Goal: Information Seeking & Learning: Learn about a topic

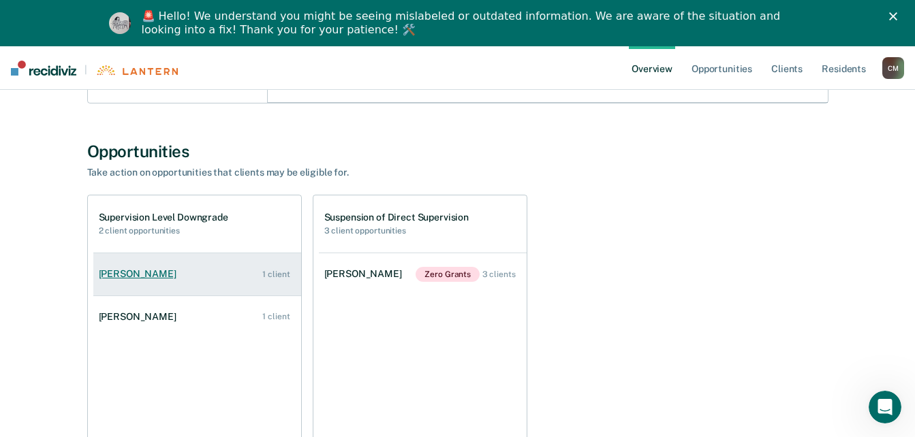
scroll to position [538, 0]
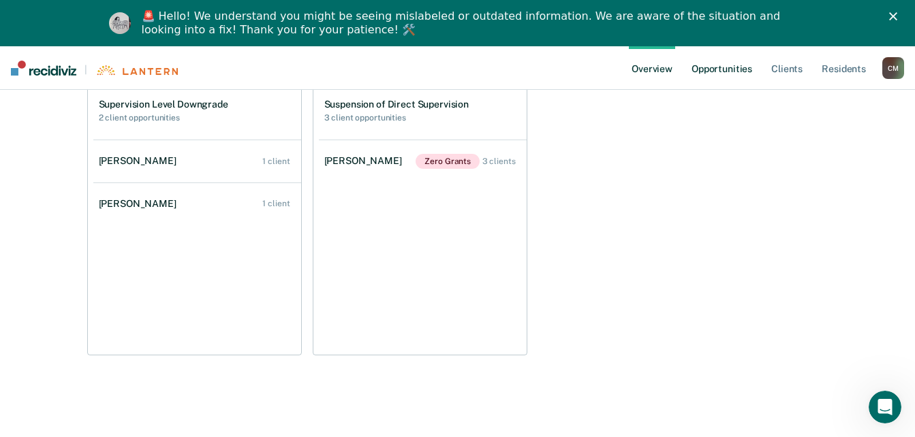
click at [730, 69] on link "Opportunities" at bounding box center [722, 68] width 66 height 44
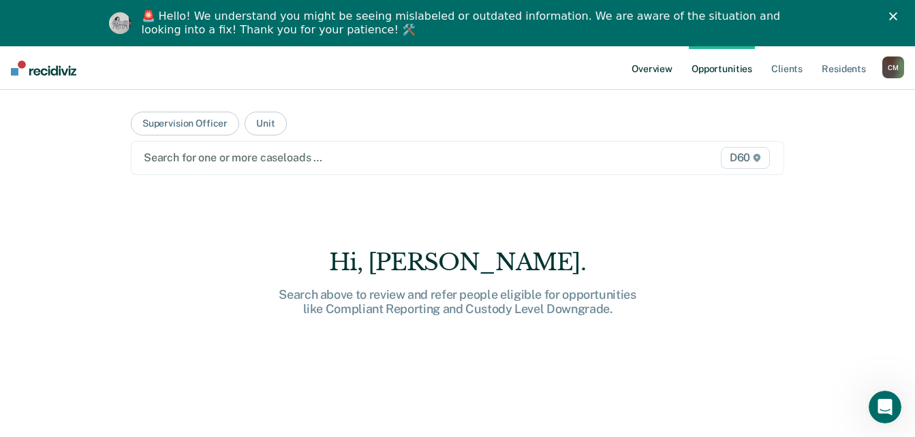
click at [649, 66] on link "Overview" at bounding box center [652, 68] width 46 height 44
